Goal: Task Accomplishment & Management: Use online tool/utility

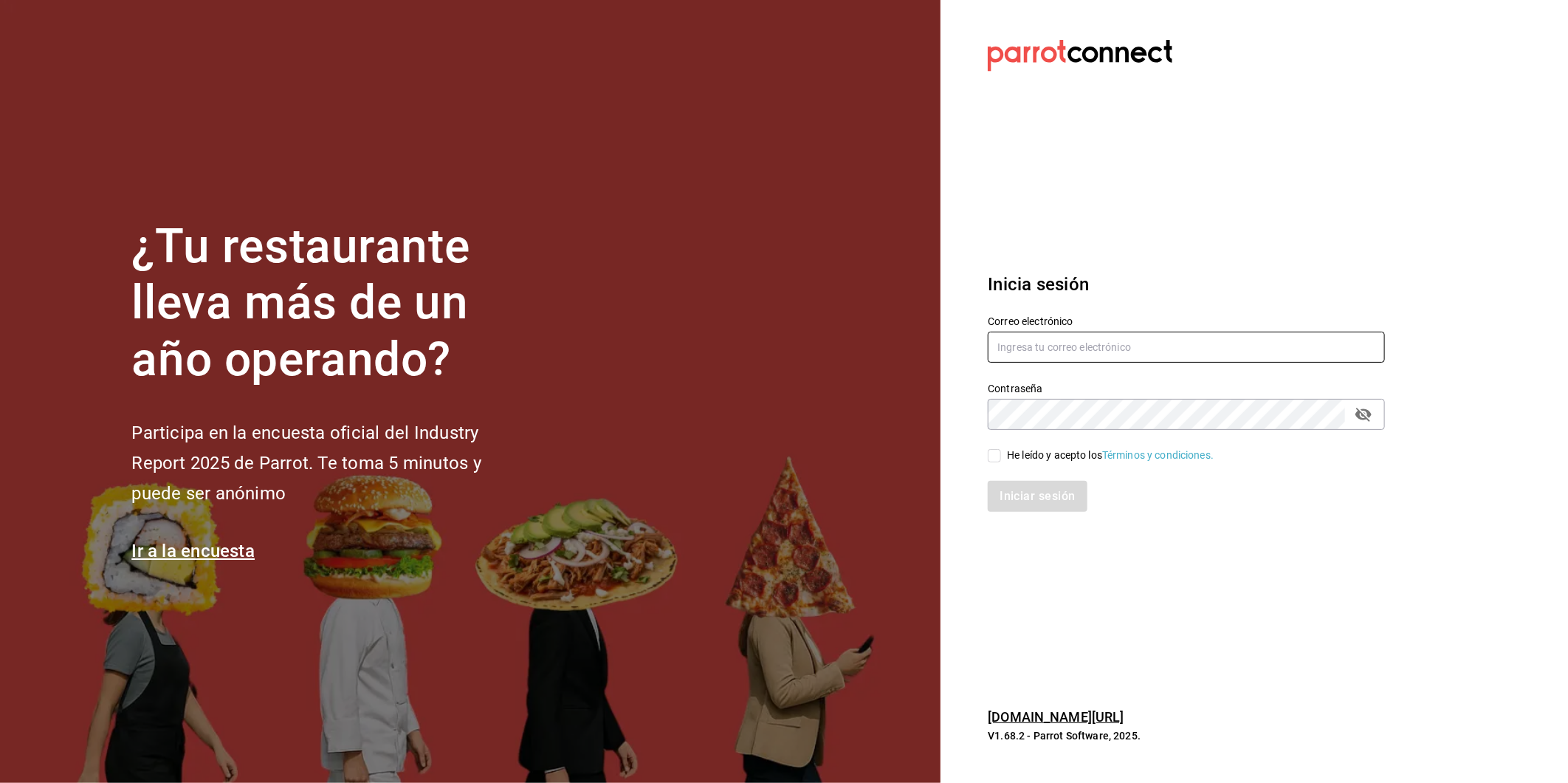
type input "marco.maynez@grupocosteno.com"
drag, startPoint x: 994, startPoint y: 454, endPoint x: 1002, endPoint y: 463, distance: 12.0
click at [994, 455] on input "He leído y acepto los Términos y condiciones." at bounding box center [994, 456] width 14 height 14
checkbox input "true"
click at [1012, 485] on button "Iniciar sesión" at bounding box center [1038, 497] width 100 height 31
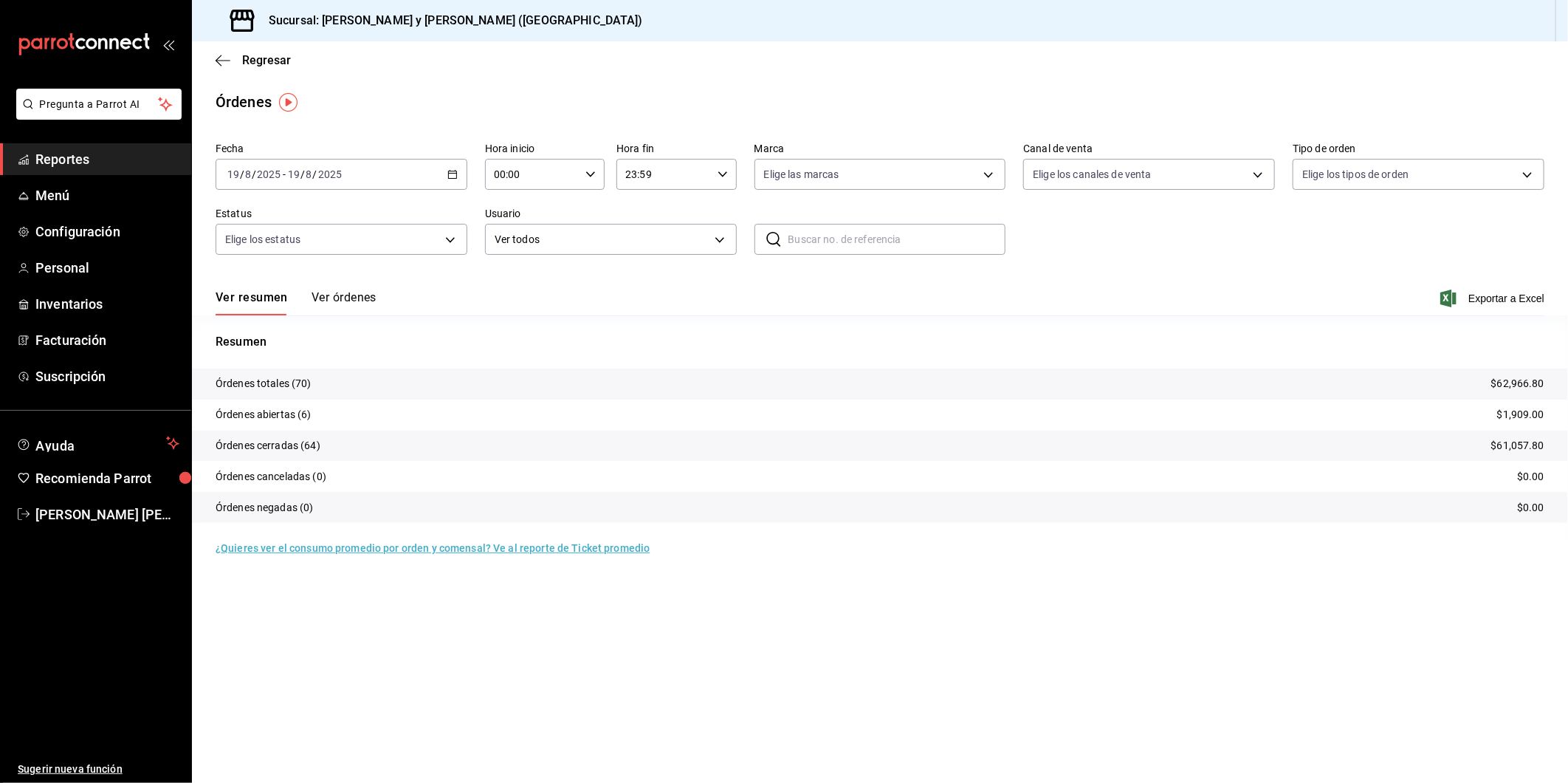
click at [448, 170] on icon "button" at bounding box center [452, 174] width 10 height 10
click at [485, 96] on div "Órdenes" at bounding box center [880, 102] width 1376 height 22
click at [449, 180] on div "[DATE] [DATE] - [DATE] [DATE]" at bounding box center [342, 174] width 251 height 31
click at [247, 257] on span "Ayer" at bounding box center [285, 252] width 115 height 15
click at [589, 181] on div "00:00 Hora inicio" at bounding box center [544, 174] width 119 height 31
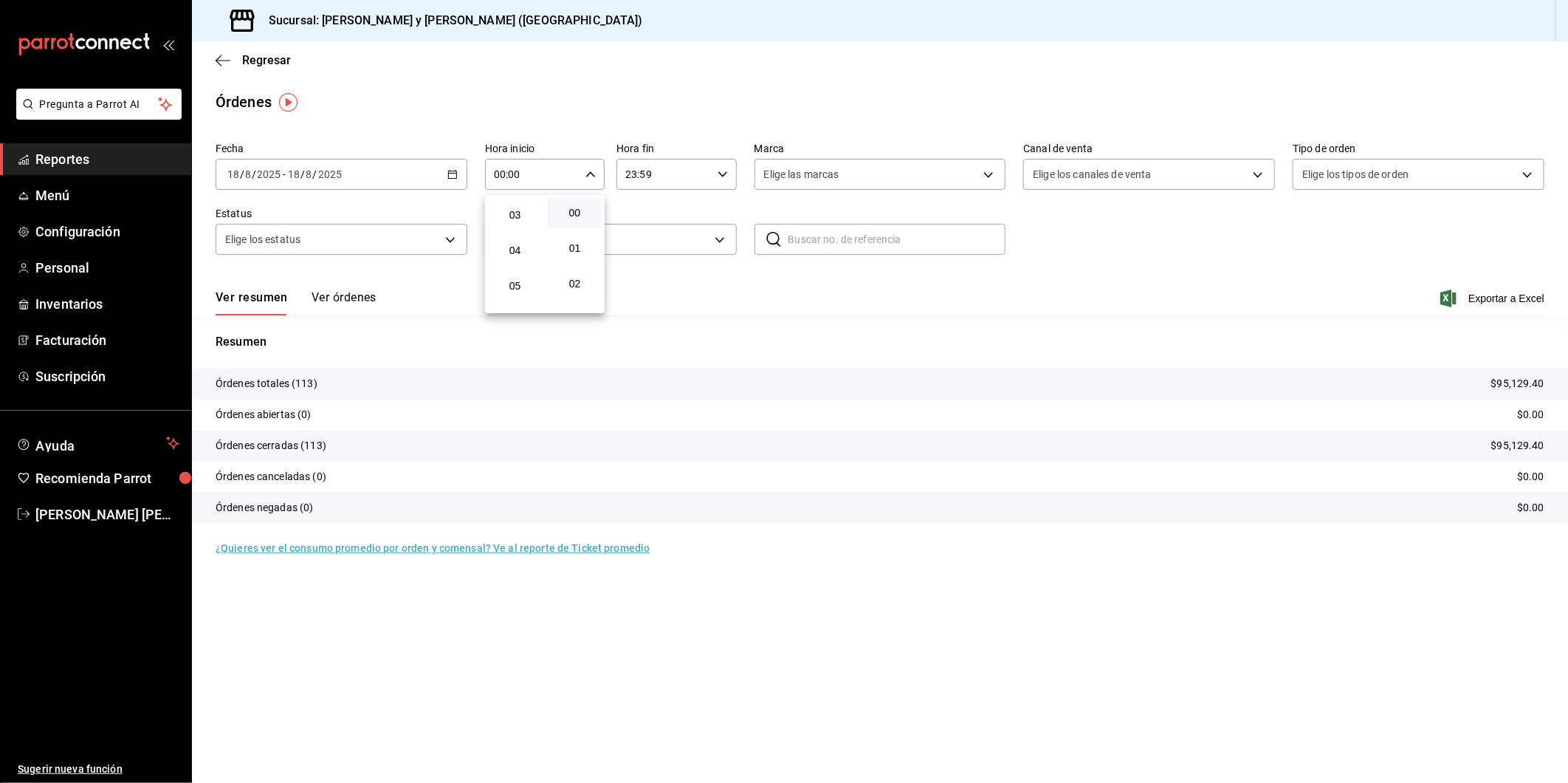
scroll to position [164, 0]
click at [514, 220] on span "05" at bounding box center [515, 225] width 36 height 12
type input "05:00"
click at [991, 173] on div at bounding box center [784, 391] width 1568 height 783
click at [982, 172] on body "Pregunta a Parrot AI Reportes Menú Configuración Personal Inventarios Facturaci…" at bounding box center [784, 391] width 1568 height 783
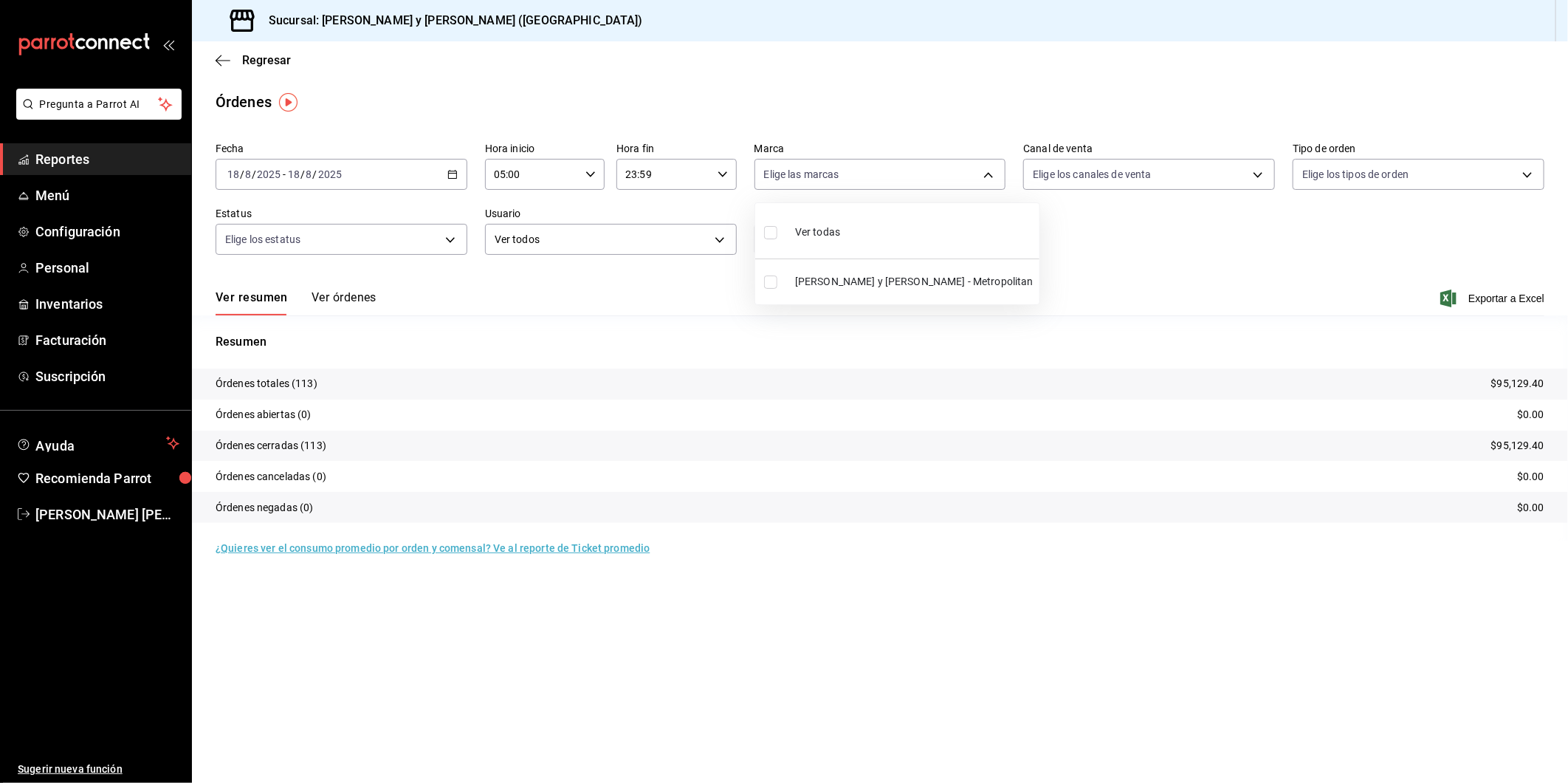
click at [765, 232] on input "checkbox" at bounding box center [771, 232] width 14 height 14
checkbox input "true"
type input "5c4b5436-b9cd-4a1a-b4e8-85329c7394cf"
checkbox input "true"
click at [1259, 177] on div at bounding box center [784, 391] width 1568 height 783
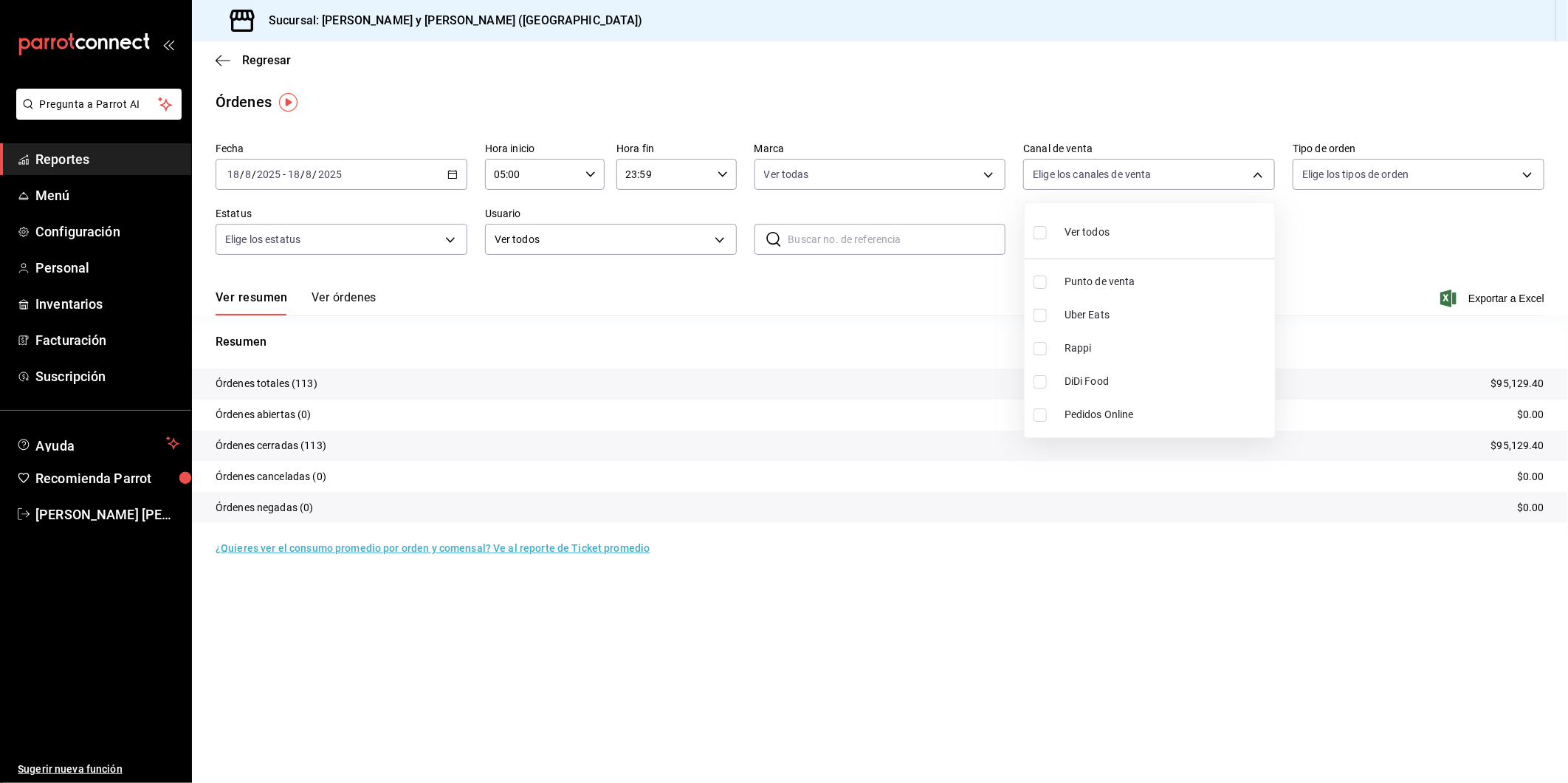
click at [1259, 177] on body "Pregunta a Parrot AI Reportes Menú Configuración Personal Inventarios Facturaci…" at bounding box center [784, 391] width 1568 height 783
click at [1042, 275] on input "checkbox" at bounding box center [1040, 282] width 14 height 14
checkbox input "true"
type input "PARROT"
click at [1452, 212] on div at bounding box center [784, 391] width 1568 height 783
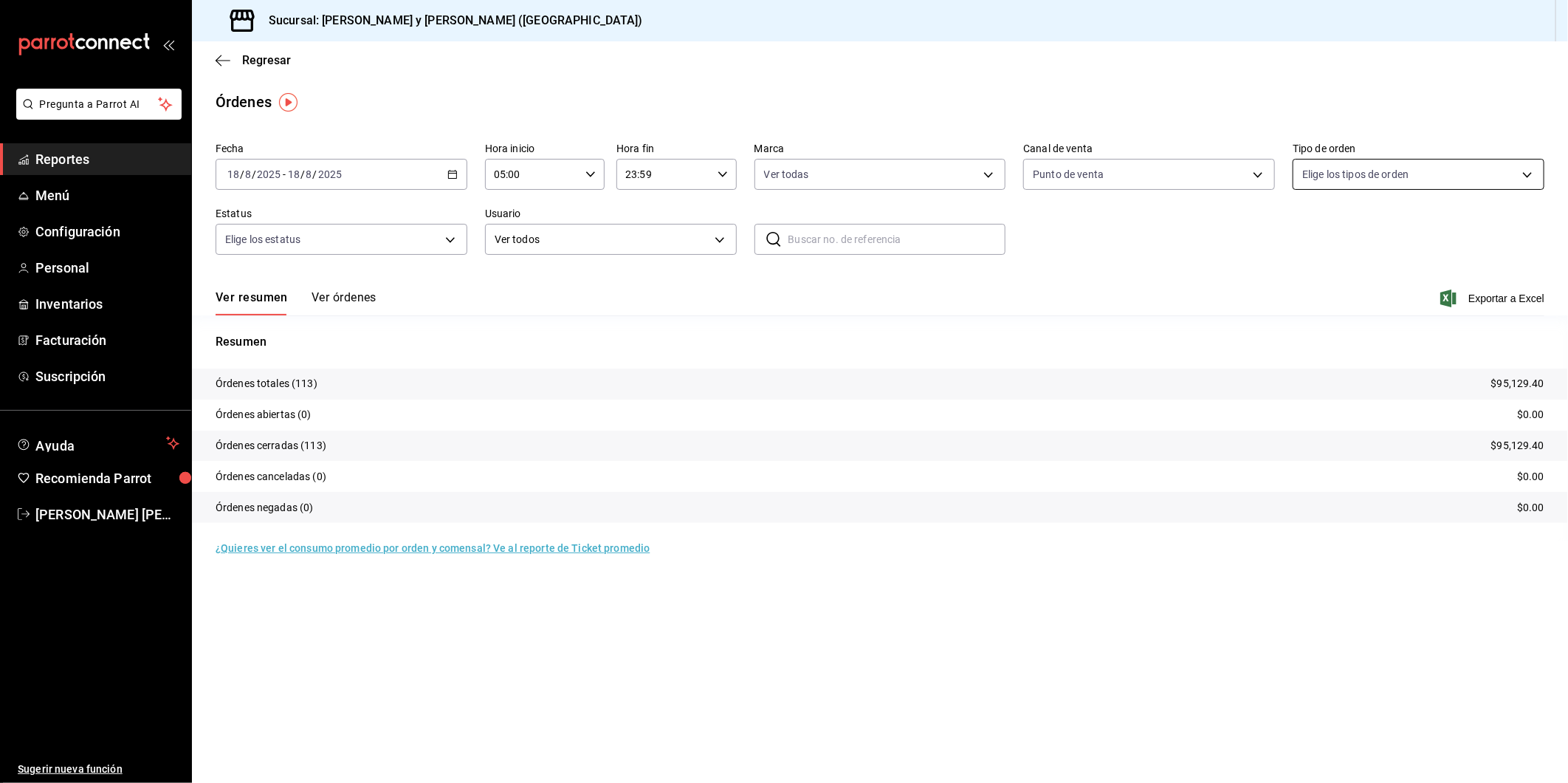
click at [1532, 175] on body "Pregunta a Parrot AI Reportes Menú Configuración Personal Inventarios Facturaci…" at bounding box center [784, 391] width 1568 height 783
click at [1308, 377] on input "checkbox" at bounding box center [1309, 382] width 14 height 14
checkbox input "true"
type input "4ffca59b-4c2c-40e7-90fe-fdf72e946522"
click at [1115, 252] on div at bounding box center [784, 391] width 1568 height 783
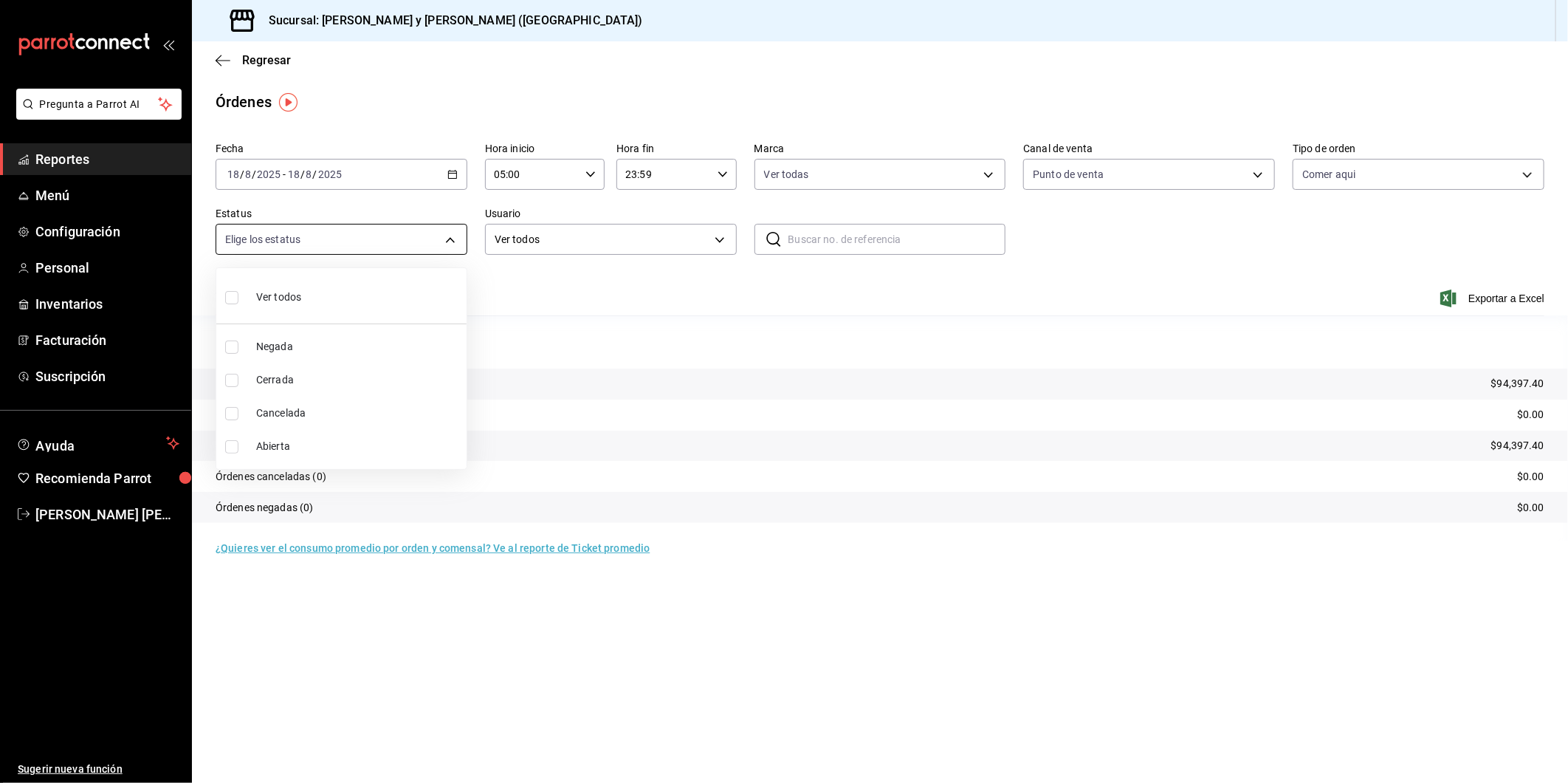
click at [446, 244] on body "Pregunta a Parrot AI Reportes Menú Configuración Personal Inventarios Facturaci…" at bounding box center [784, 391] width 1568 height 783
click at [236, 384] on input "checkbox" at bounding box center [231, 380] width 14 height 14
checkbox input "true"
type input "FINISHED"
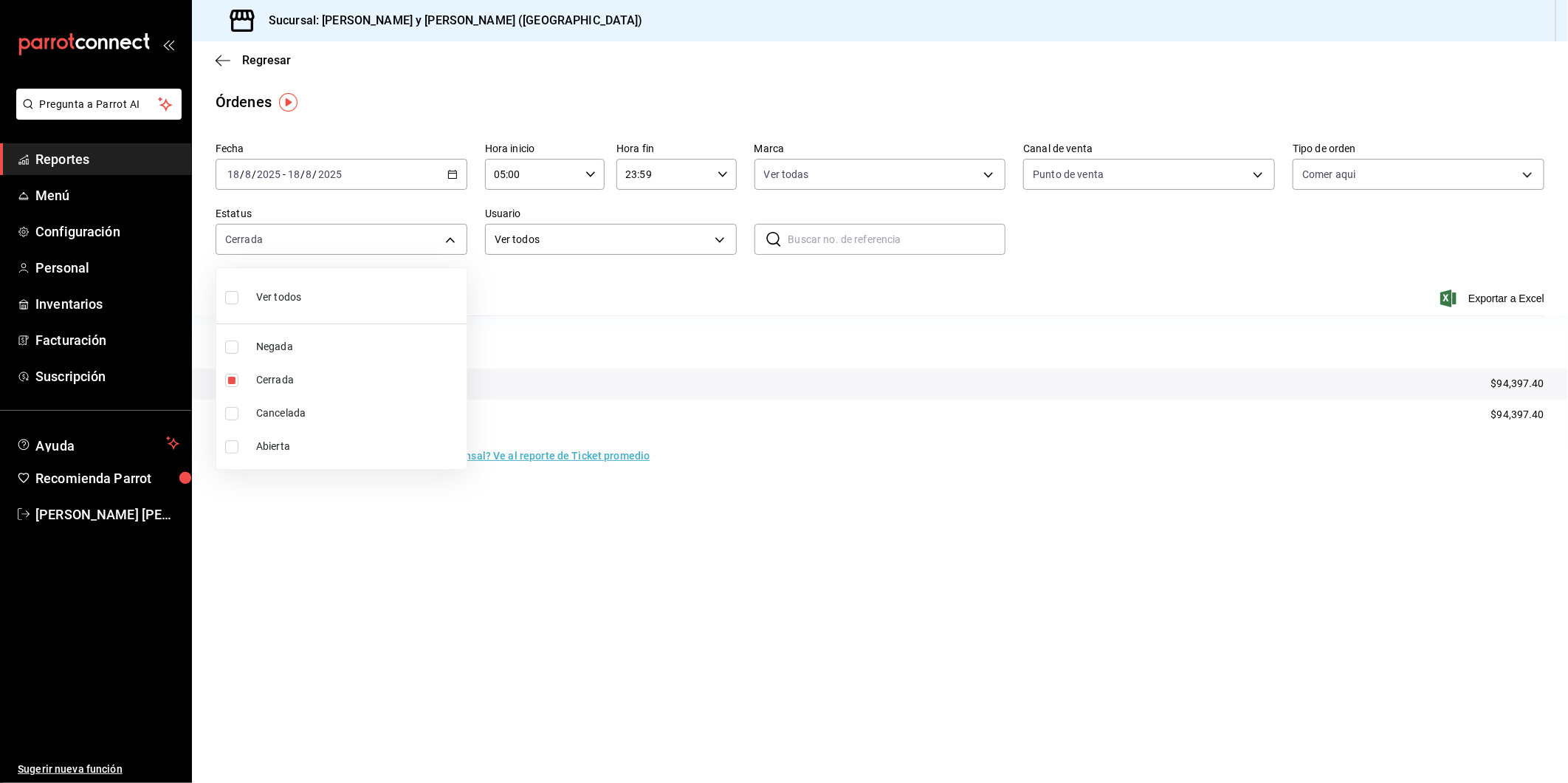
click at [237, 304] on input "checkbox" at bounding box center [231, 297] width 14 height 14
checkbox input "true"
type input "DENIED,FINISHED,CANCELED,OPEN"
checkbox input "true"
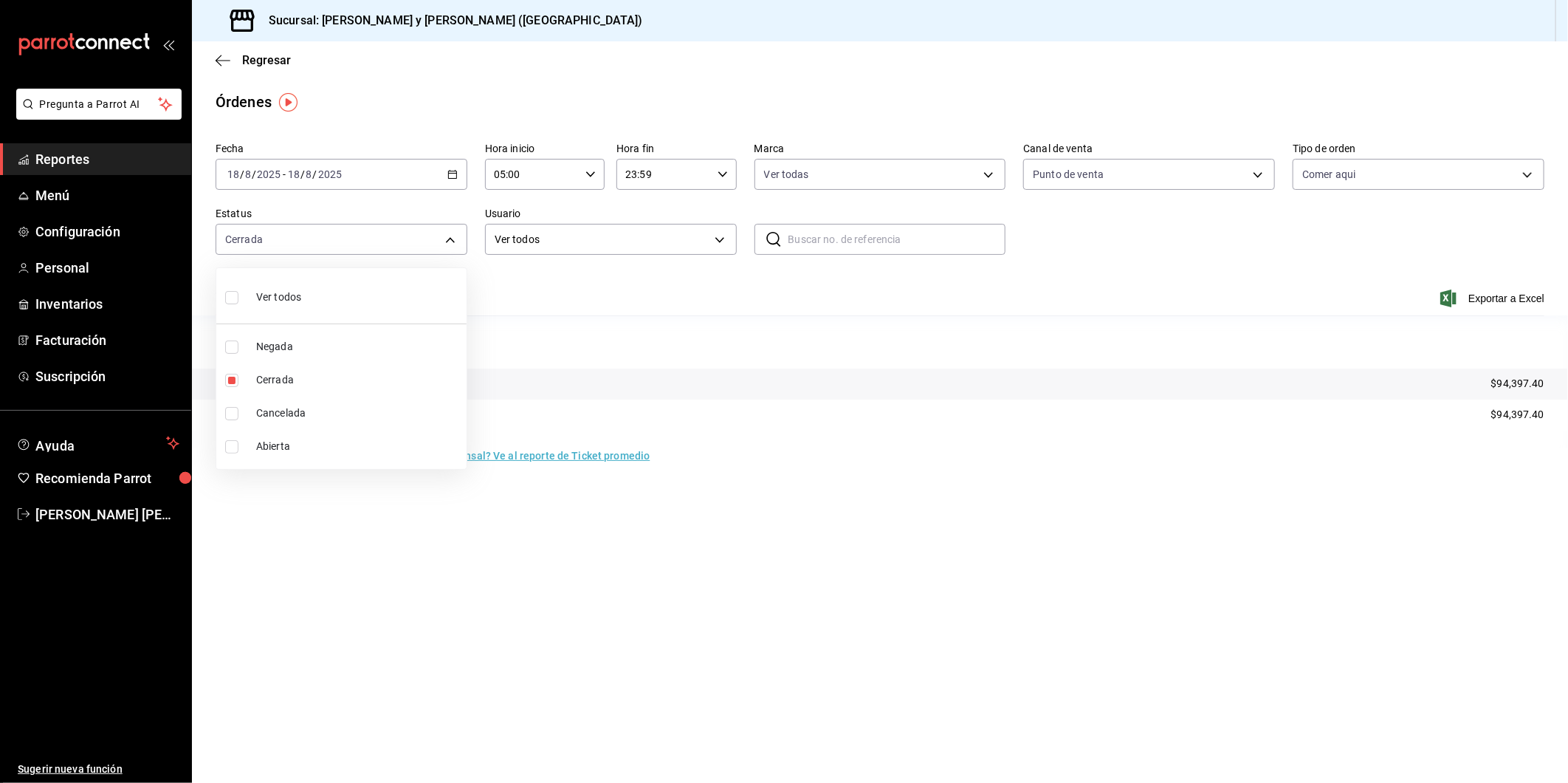
checkbox input "true"
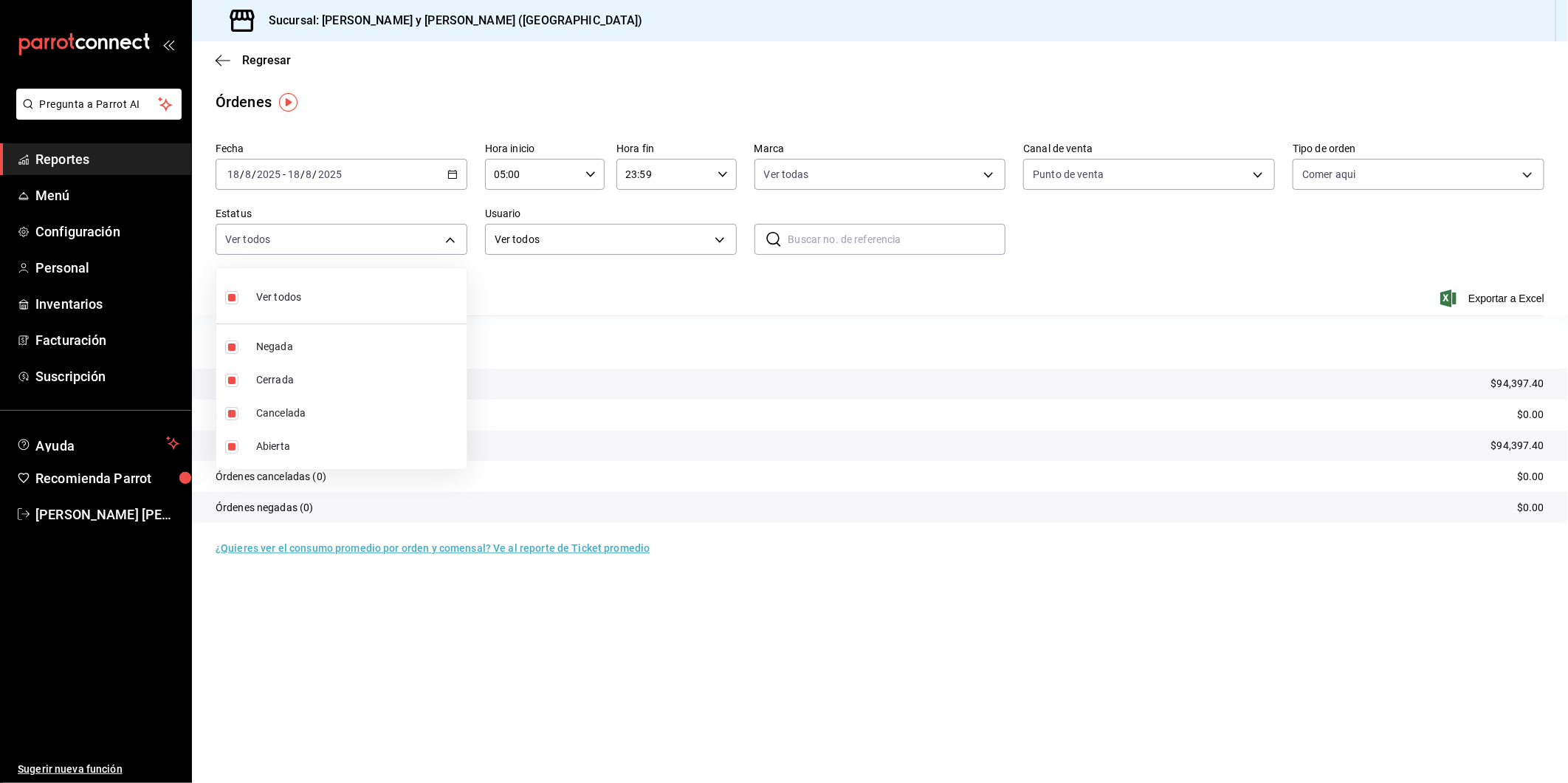
click at [717, 241] on div at bounding box center [784, 391] width 1568 height 783
click at [717, 241] on body "Pregunta a Parrot AI Reportes Menú Configuración Personal Inventarios Facturaci…" at bounding box center [784, 391] width 1568 height 783
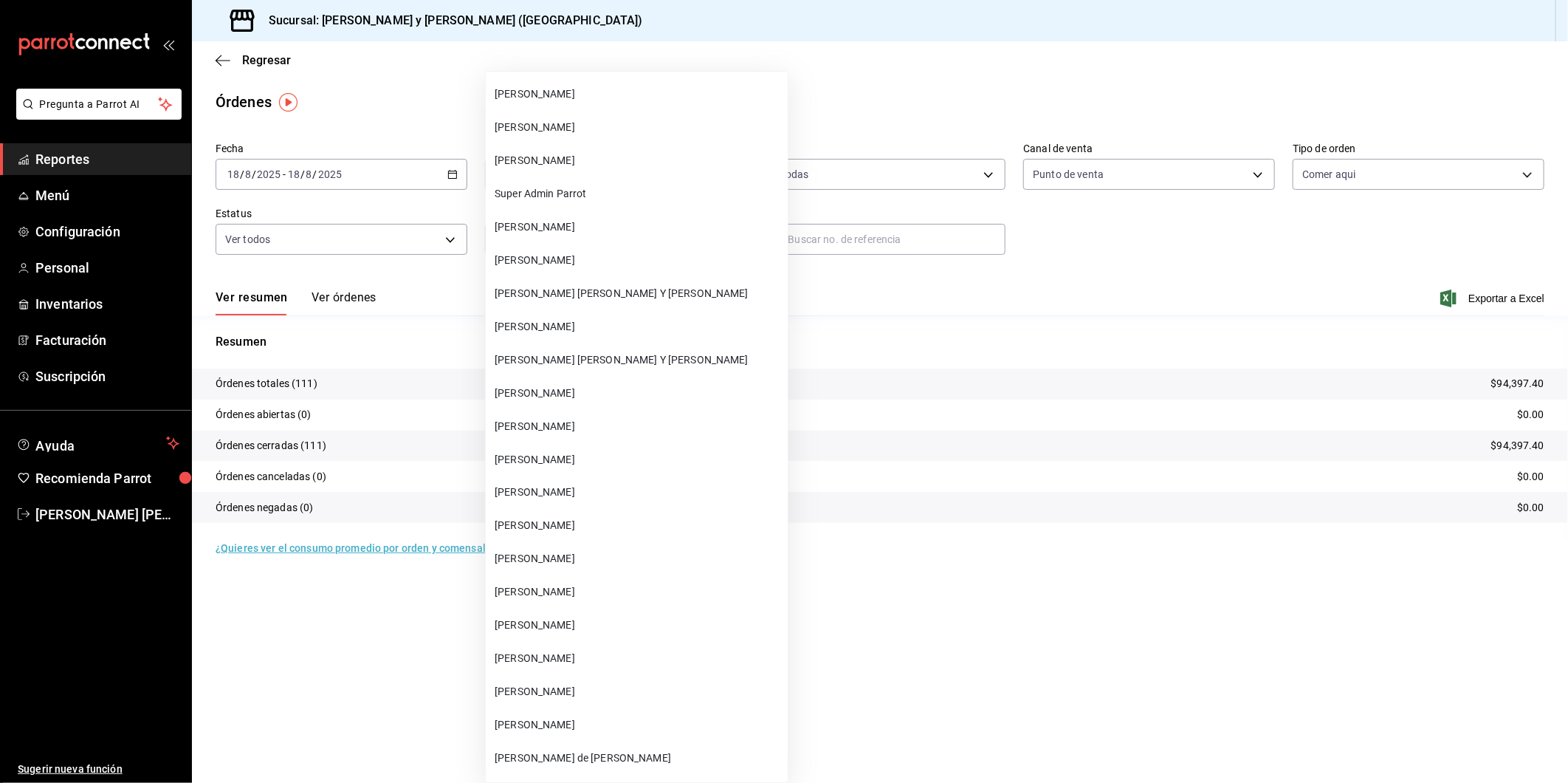
scroll to position [54272, 0]
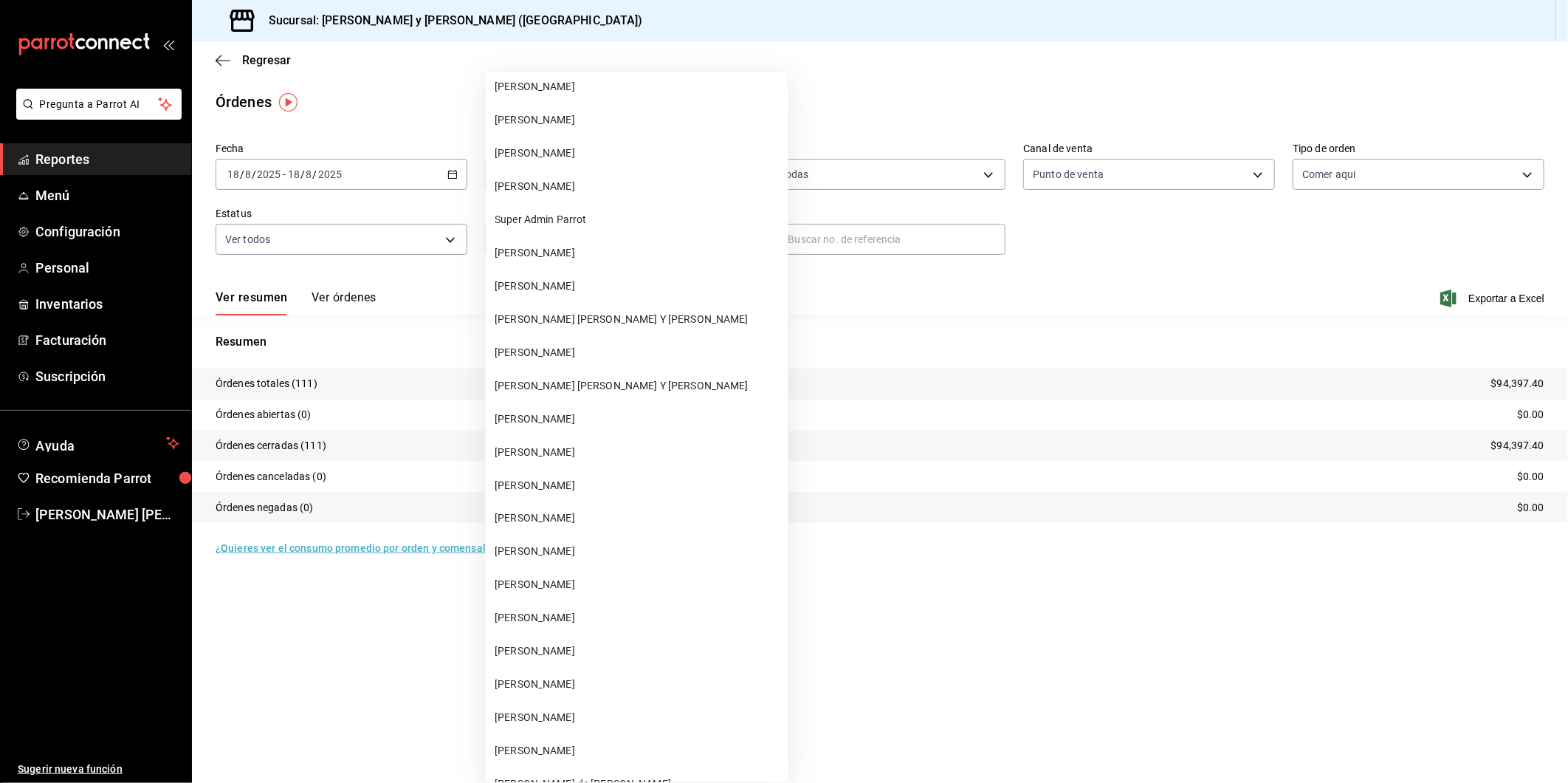
click at [572, 378] on span "[PERSON_NAME] [PERSON_NAME] Y [PERSON_NAME]" at bounding box center [638, 386] width 287 height 15
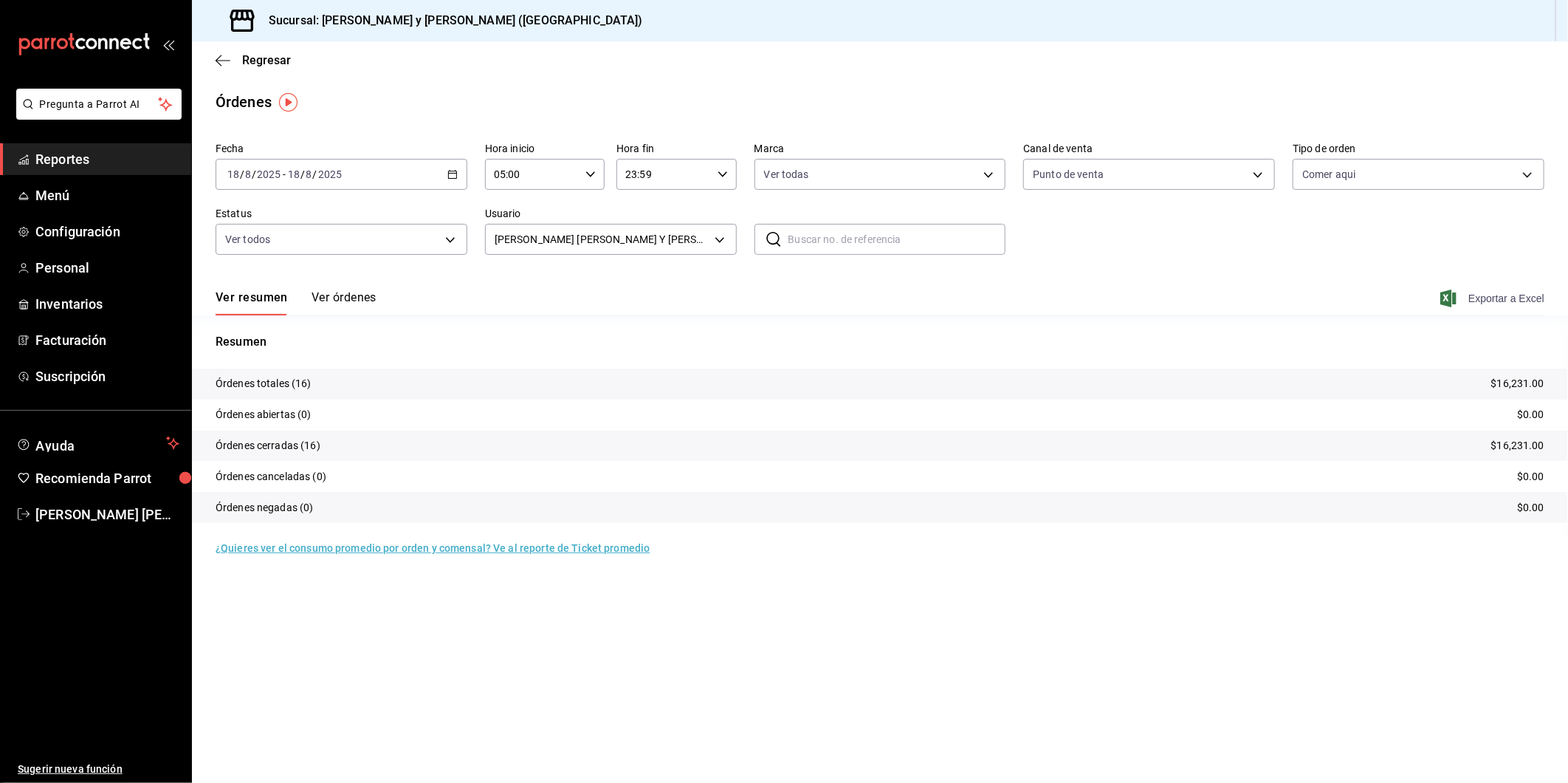
click at [1448, 297] on icon "button" at bounding box center [1449, 298] width 16 height 17
click at [616, 294] on div "Ver resumen Ver órdenes Exportar a Excel" at bounding box center [880, 294] width 1329 height 43
click at [716, 242] on body "Pregunta a Parrot AI Reportes Menú Configuración Personal Inventarios Facturaci…" at bounding box center [784, 391] width 1568 height 783
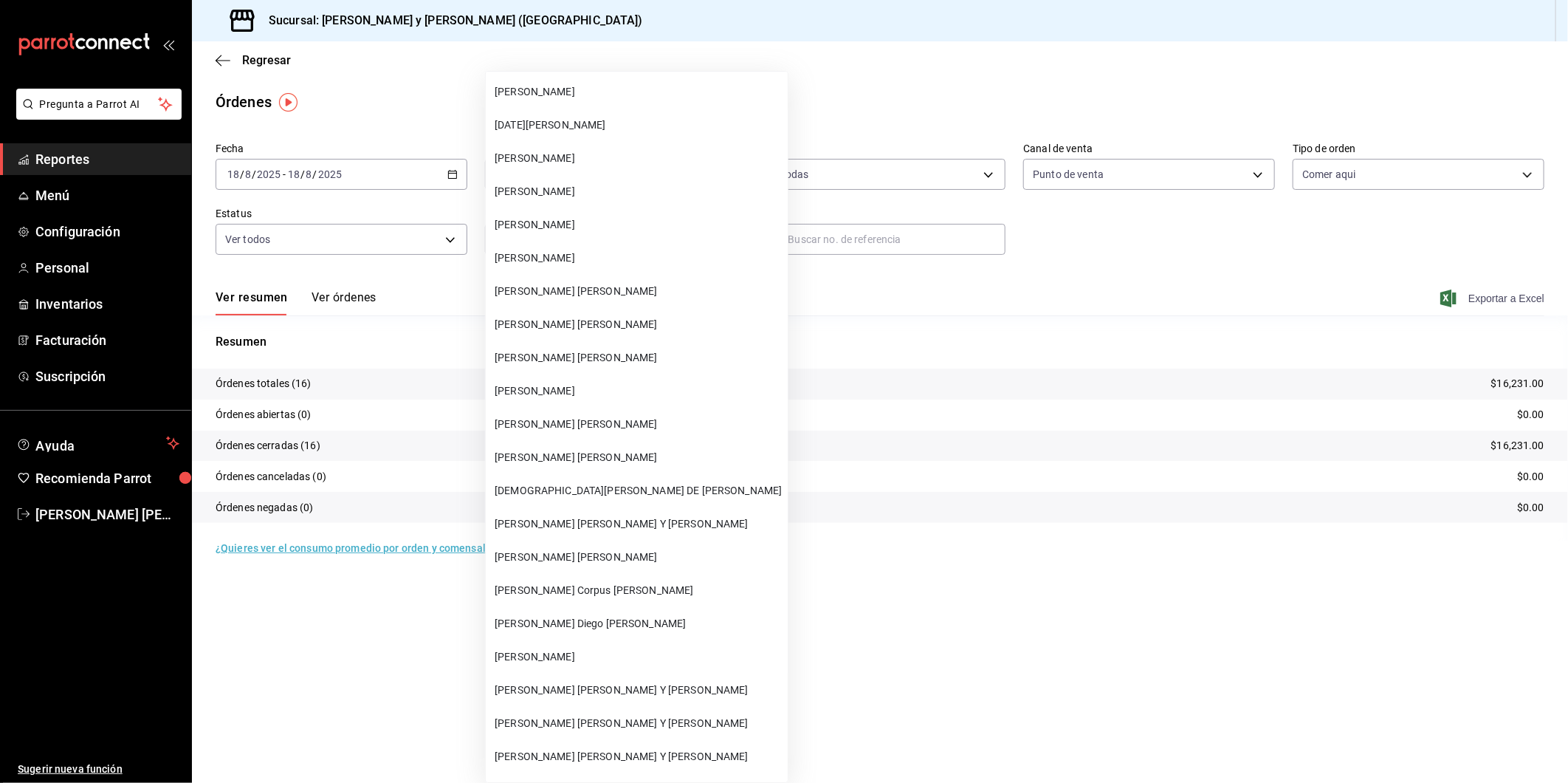
scroll to position [55809, 0]
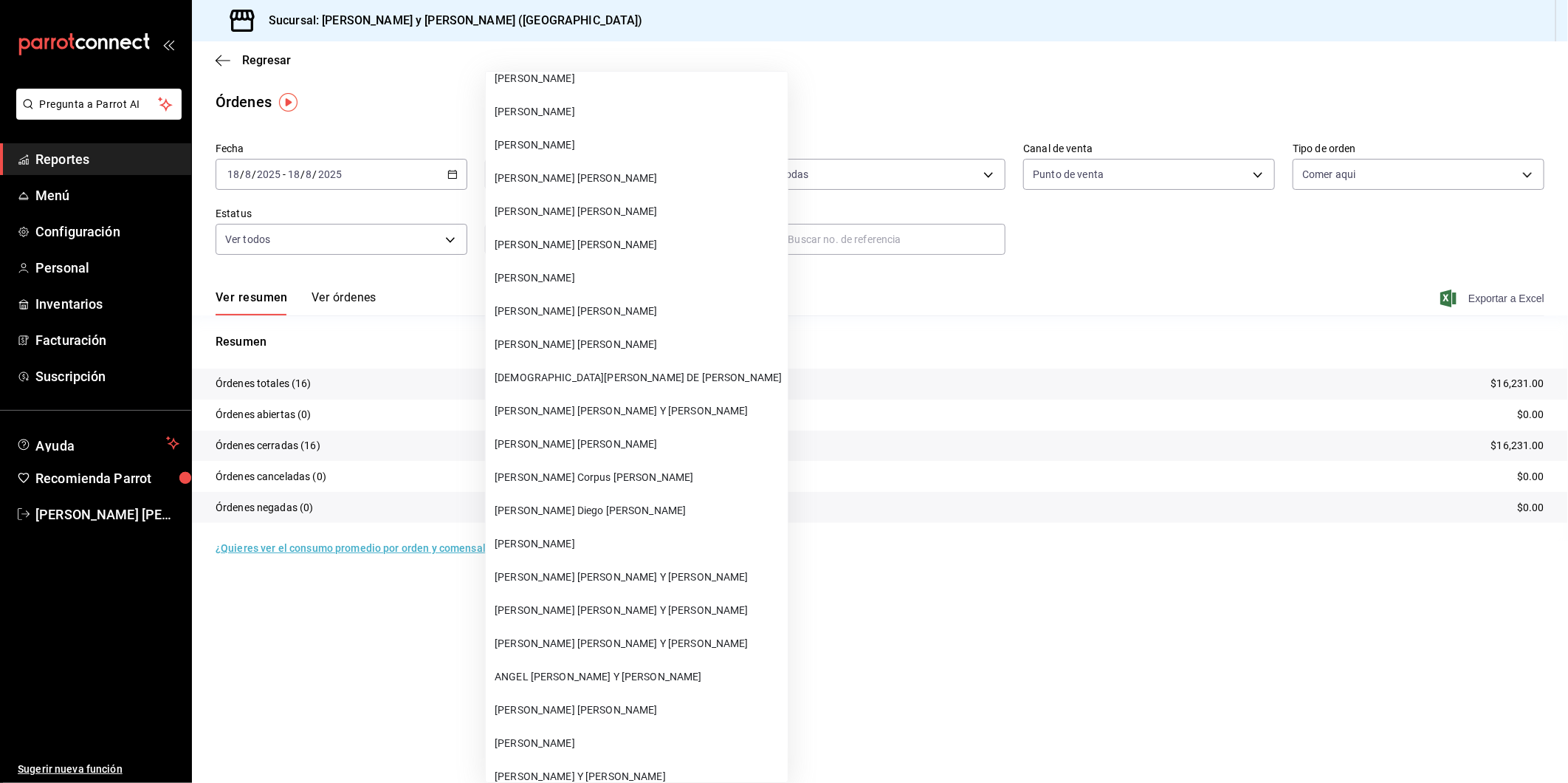
click at [570, 570] on span "[PERSON_NAME] [PERSON_NAME] Y [PERSON_NAME]" at bounding box center [638, 577] width 287 height 15
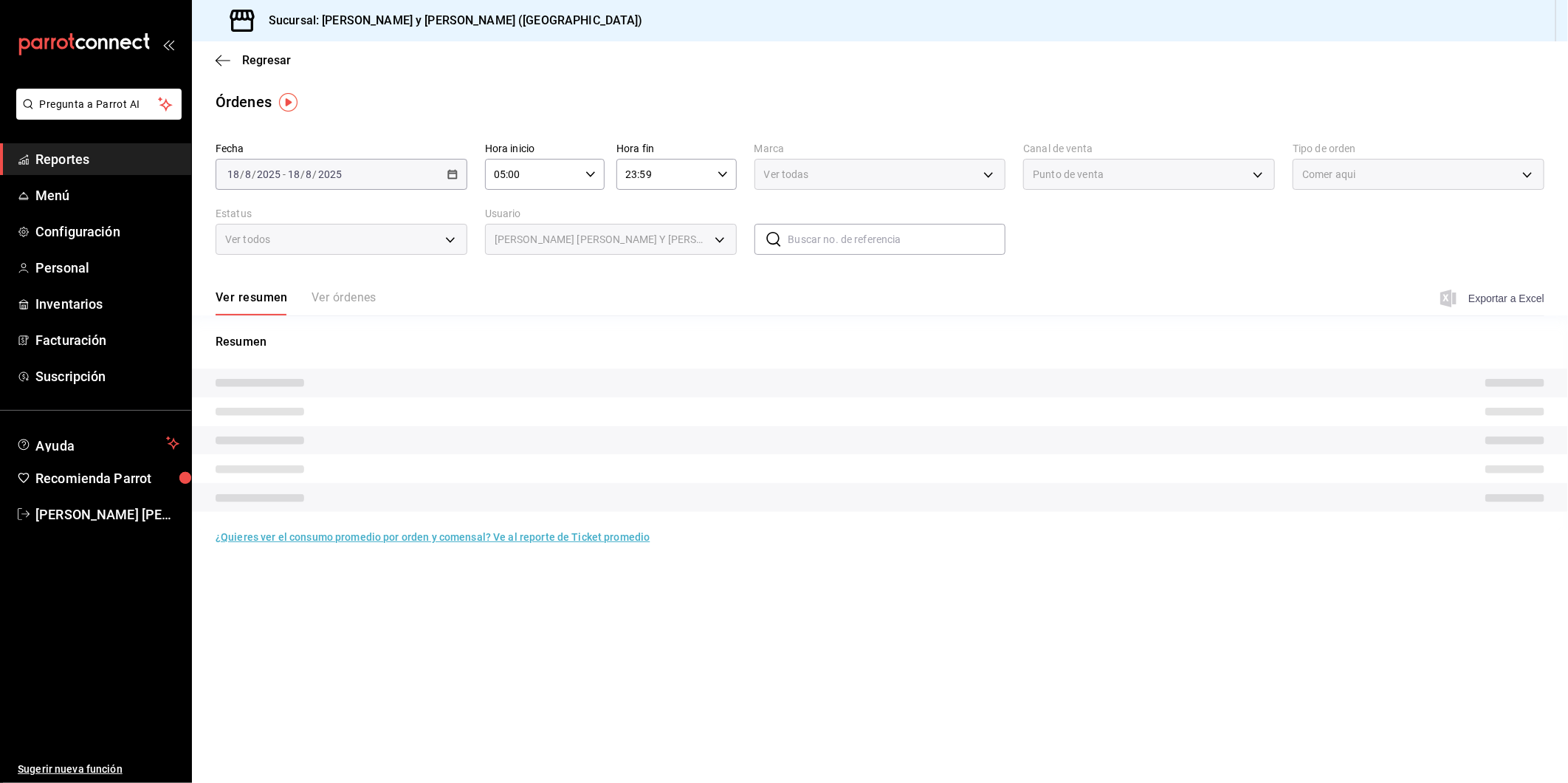
type input "07be58a0-8a4d-411d-803f-0048ec35d788"
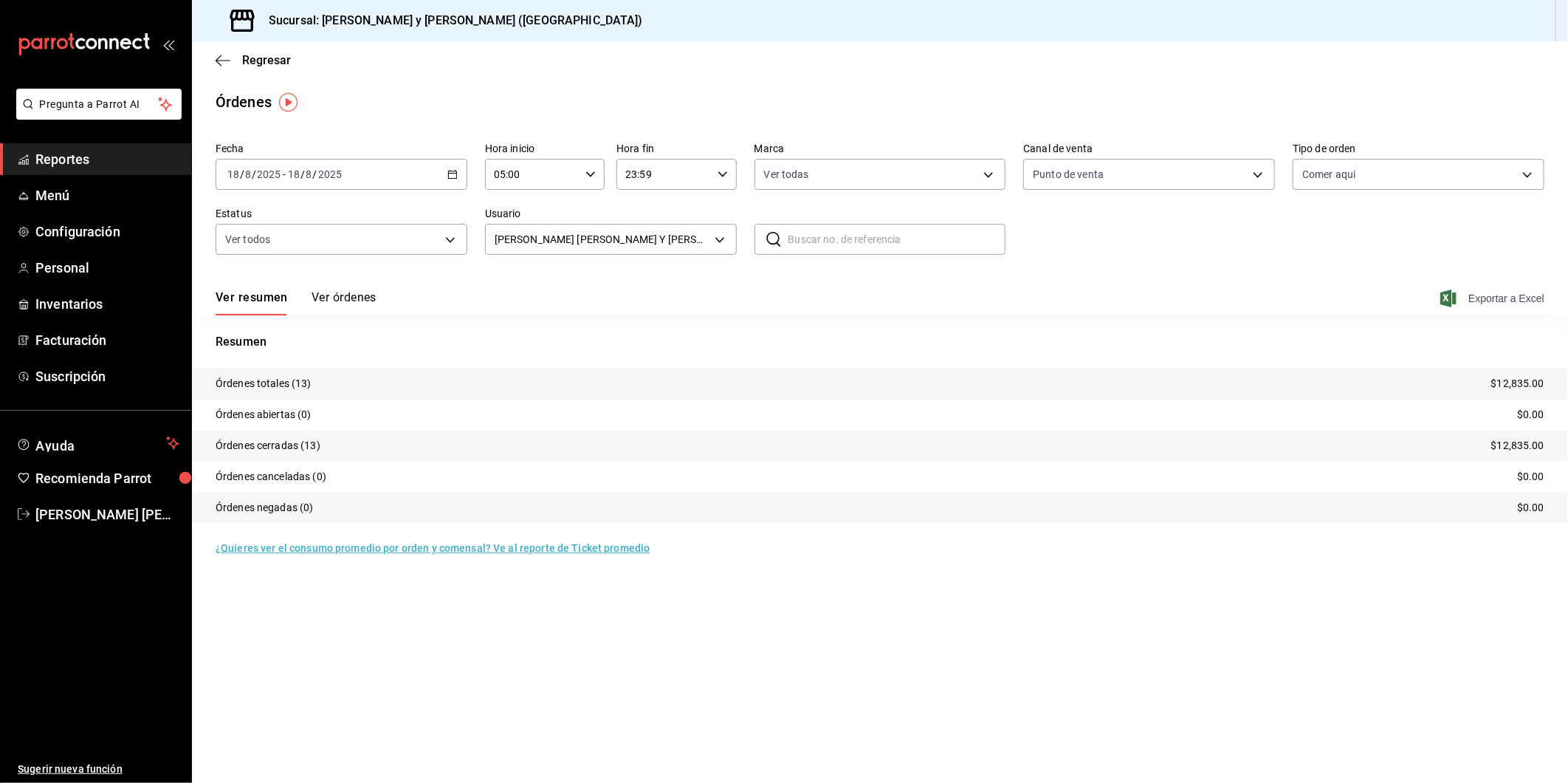
click at [1487, 297] on span "Exportar a Excel" at bounding box center [1493, 298] width 101 height 17
